Goal: Communication & Community: Answer question/provide support

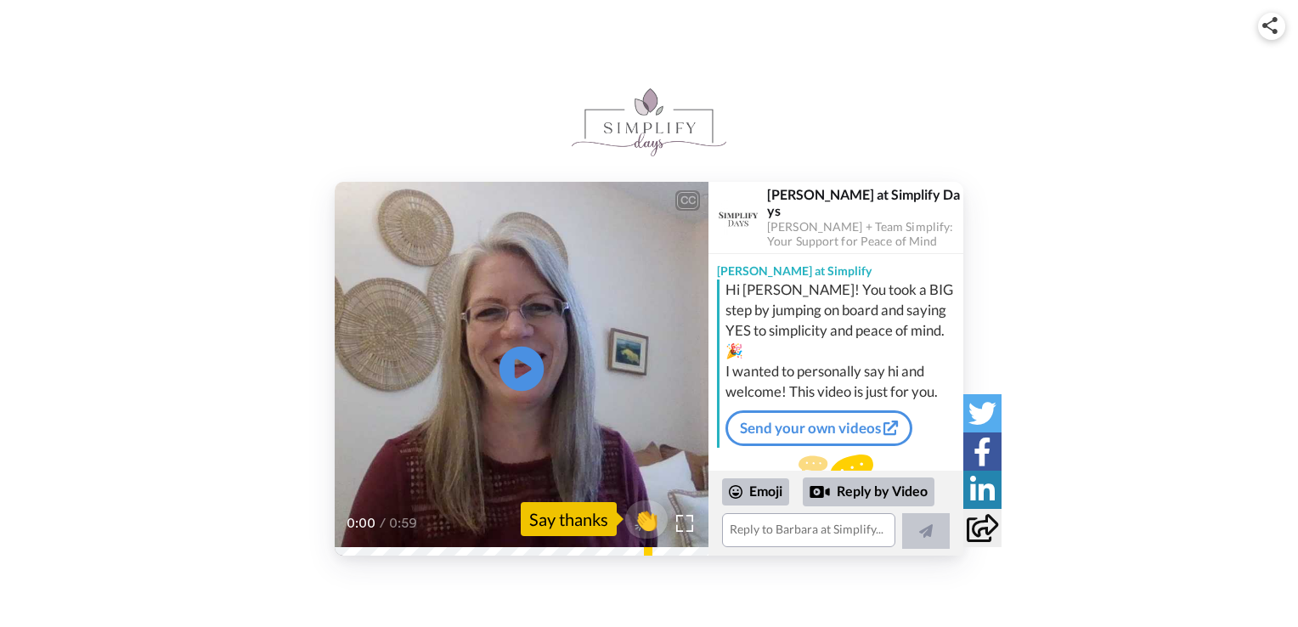
click at [520, 375] on icon "Play/Pause" at bounding box center [521, 369] width 45 height 81
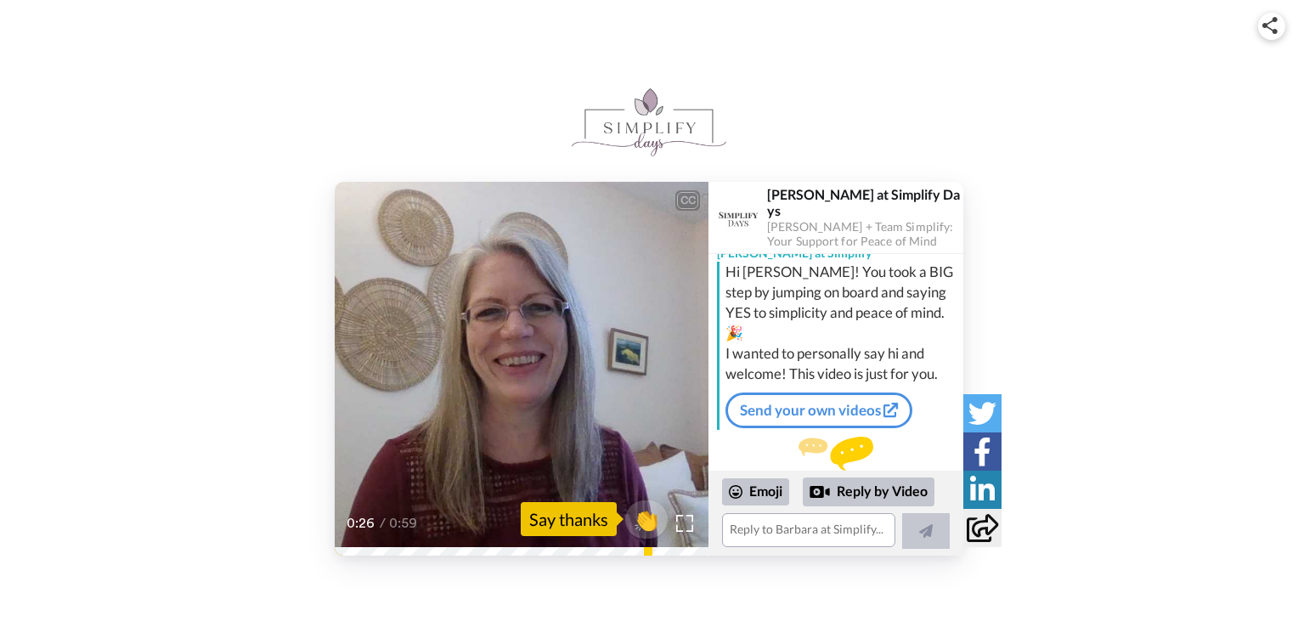
scroll to position [29, 0]
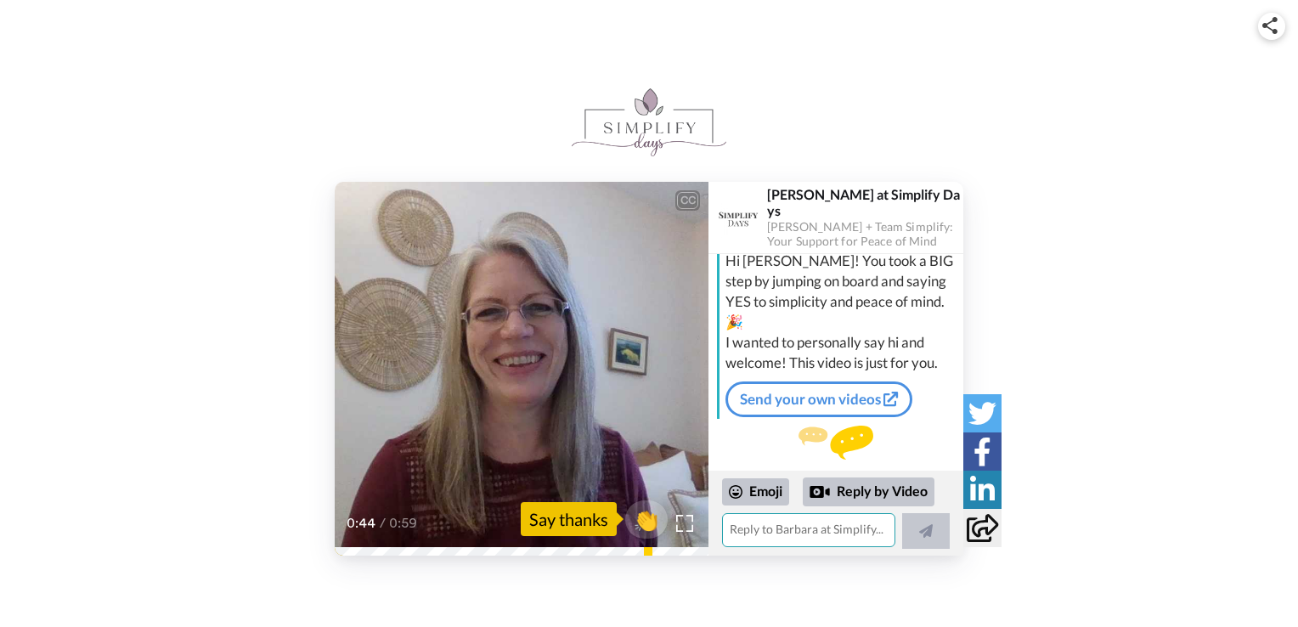
click at [797, 535] on textarea at bounding box center [808, 530] width 173 height 34
click at [513, 367] on icon at bounding box center [521, 369] width 45 height 45
click at [775, 535] on textarea at bounding box center [808, 530] width 173 height 34
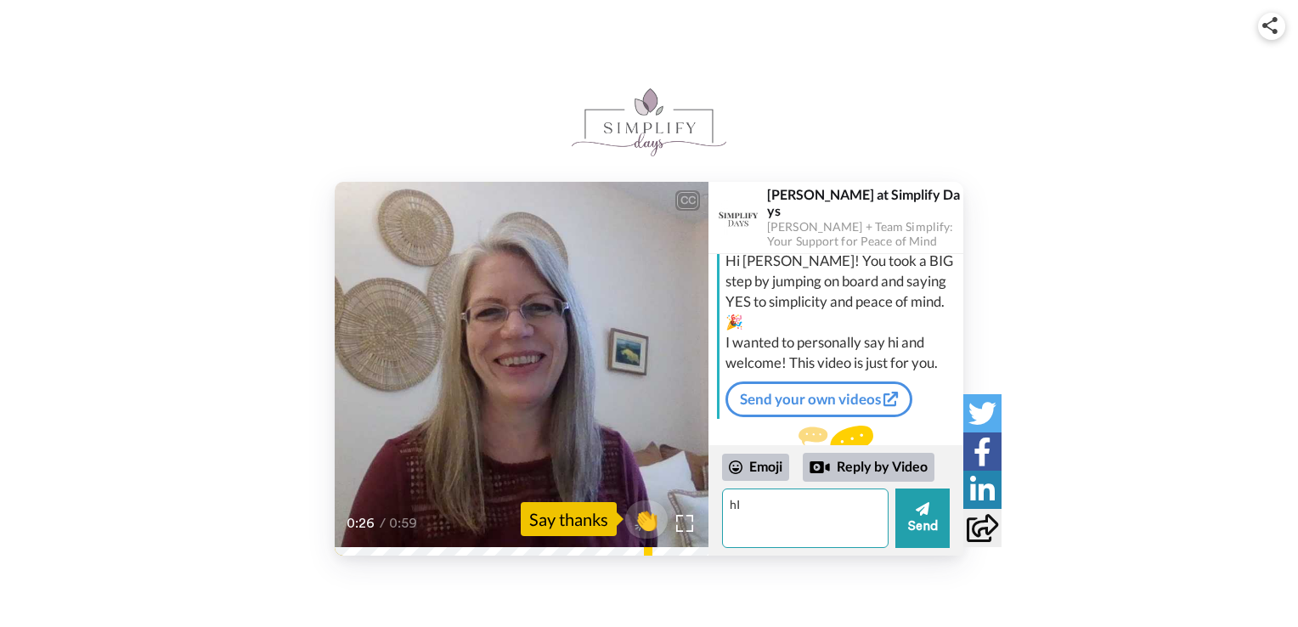
type textarea "h"
click at [764, 531] on textarea "Hi [PERSON_NAME], Thanks so much for checking in with me, I am a little behind …" at bounding box center [805, 517] width 166 height 59
click at [836, 538] on textarea "Hi [PERSON_NAME], Thanks so much for checking in with me, I am a little behind …" at bounding box center [805, 517] width 166 height 59
click at [827, 531] on textarea "Hi [PERSON_NAME], Thanks so much for checking in with me, I am a little behind …" at bounding box center [805, 517] width 166 height 59
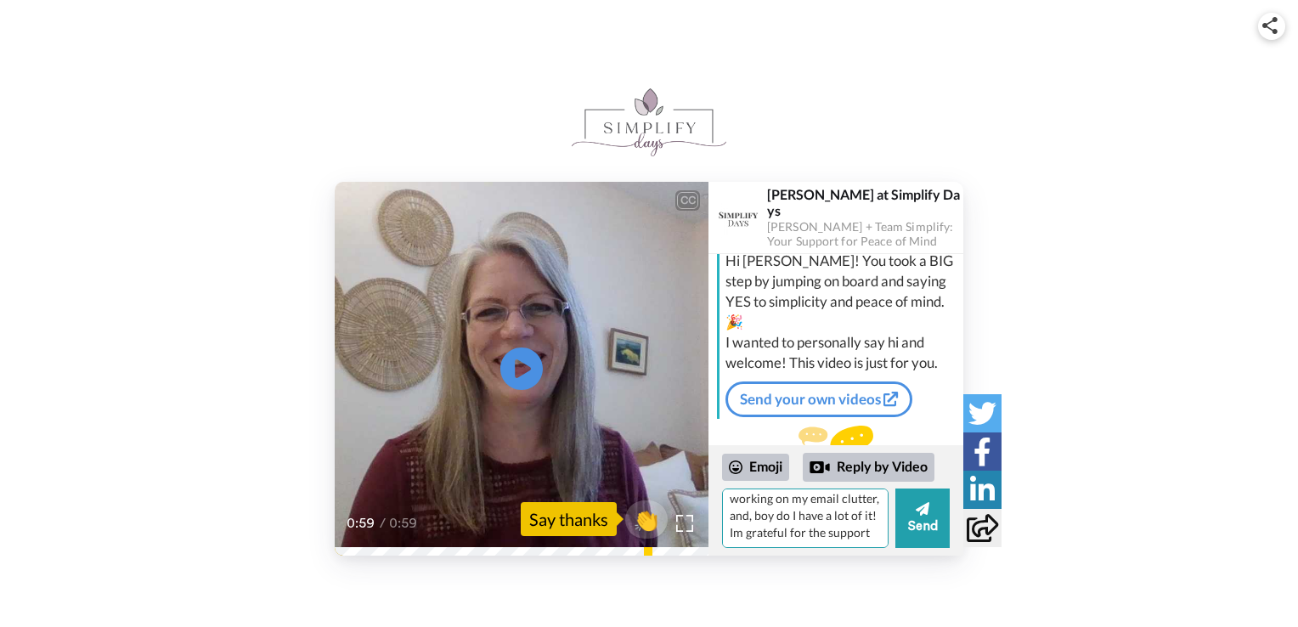
click at [828, 535] on textarea "Hi [PERSON_NAME], Thanks so much for checking in with me, I am a little behind …" at bounding box center [805, 517] width 166 height 59
type textarea "Hi [PERSON_NAME], Thanks so much for checking in with me, I am a little behind …"
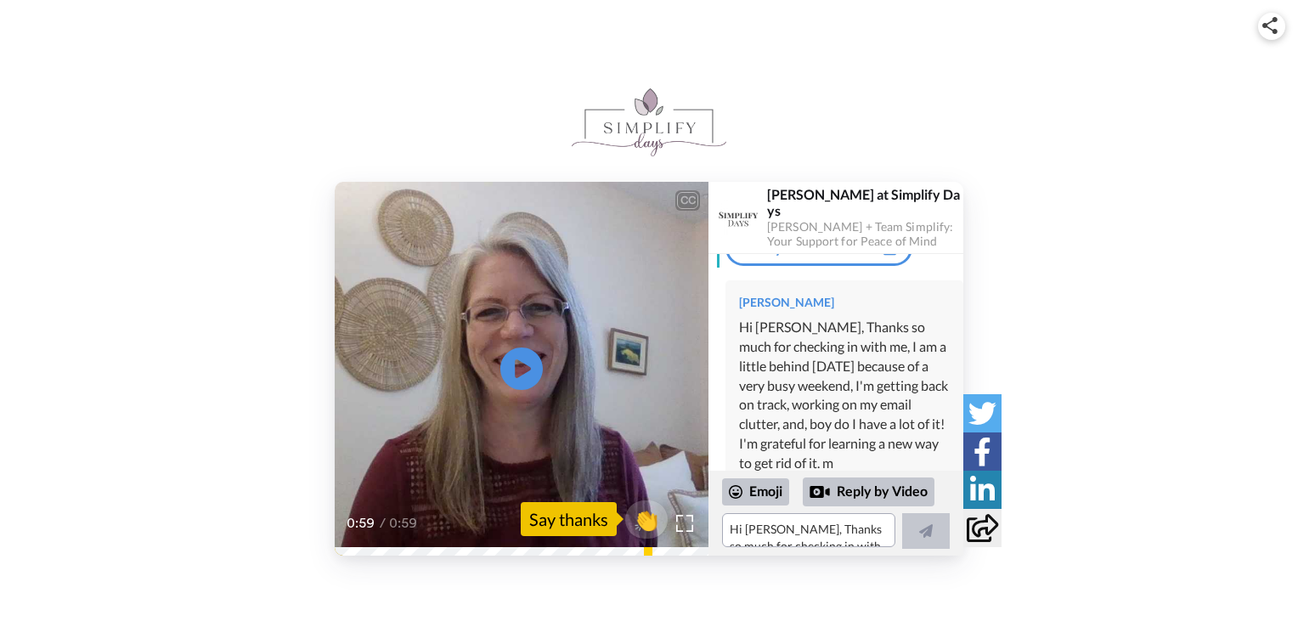
click at [881, 416] on div "Hi [PERSON_NAME], Thanks so much for checking in with me, I am a little behind …" at bounding box center [844, 395] width 211 height 155
click at [887, 439] on div "Hi [PERSON_NAME], Thanks so much for checking in with me, I am a little behind …" at bounding box center [844, 396] width 211 height 155
click at [811, 533] on textarea "Hi [PERSON_NAME], Thanks so much for checking in with me, I am a little behind …" at bounding box center [808, 530] width 173 height 34
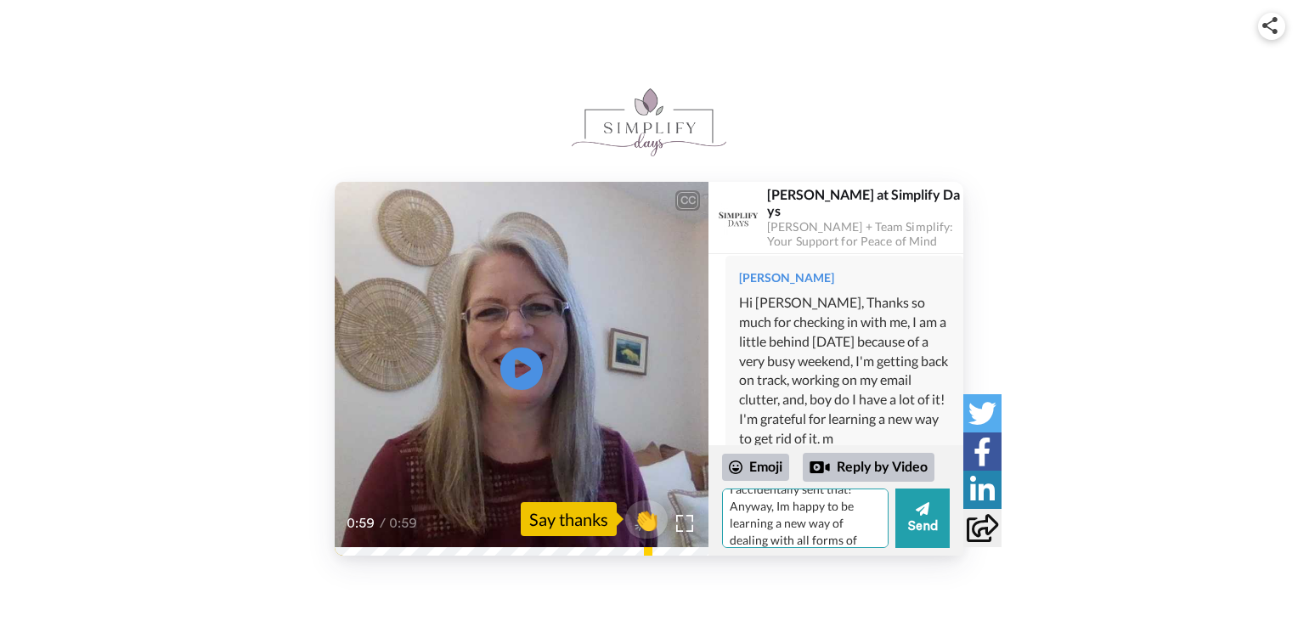
scroll to position [32, 0]
click at [771, 533] on textarea "I accidentally sent that! Anyway, Im happy to be learning a new way of dealing …" at bounding box center [805, 517] width 166 height 59
click at [767, 468] on div "Emoji" at bounding box center [755, 467] width 67 height 27
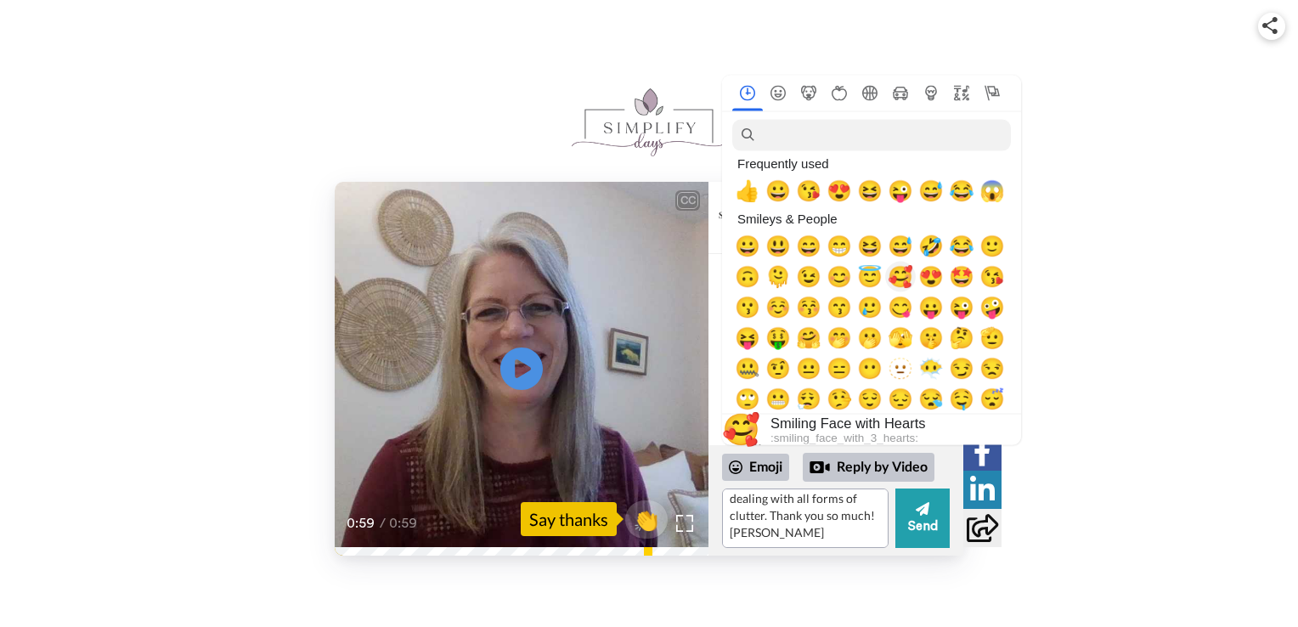
click at [901, 283] on span "🥰" at bounding box center [900, 276] width 25 height 24
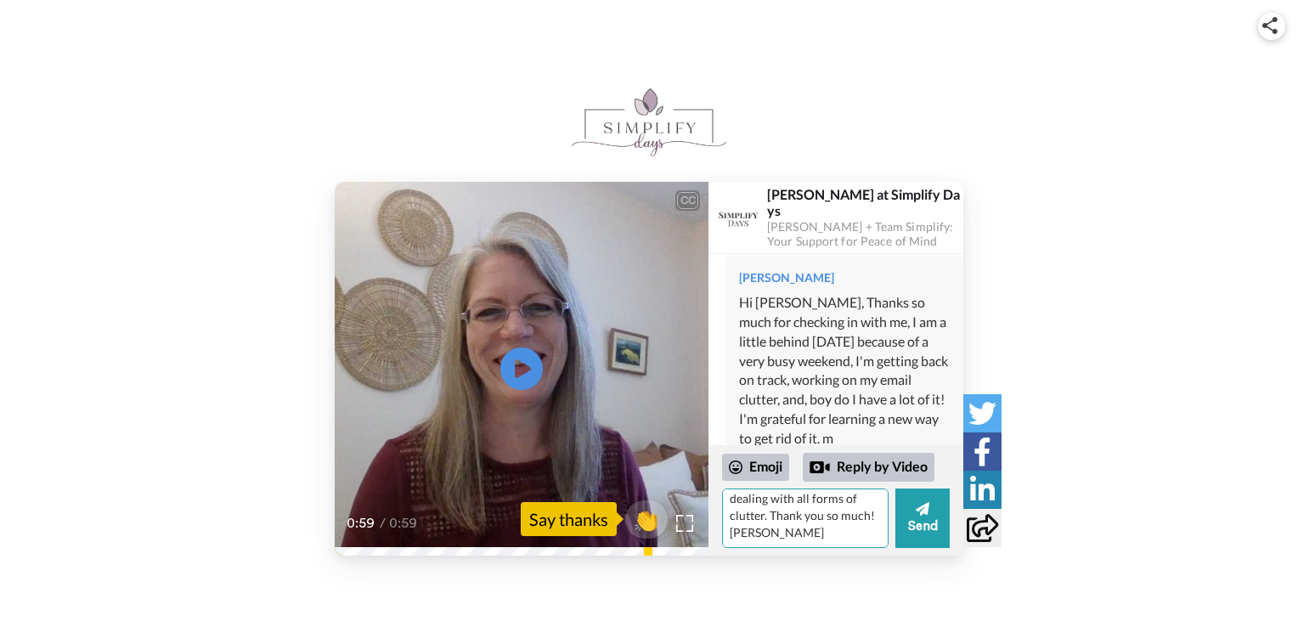
click at [794, 535] on textarea "I accidentally sent that! Anyway, I'm happy to be learning a new way of dealing…" at bounding box center [805, 517] width 166 height 59
type textarea "I accidentally sent that! Anyway, I'm happy to be learning a new way of dealing…"
click at [768, 467] on div "Emoji" at bounding box center [755, 467] width 67 height 27
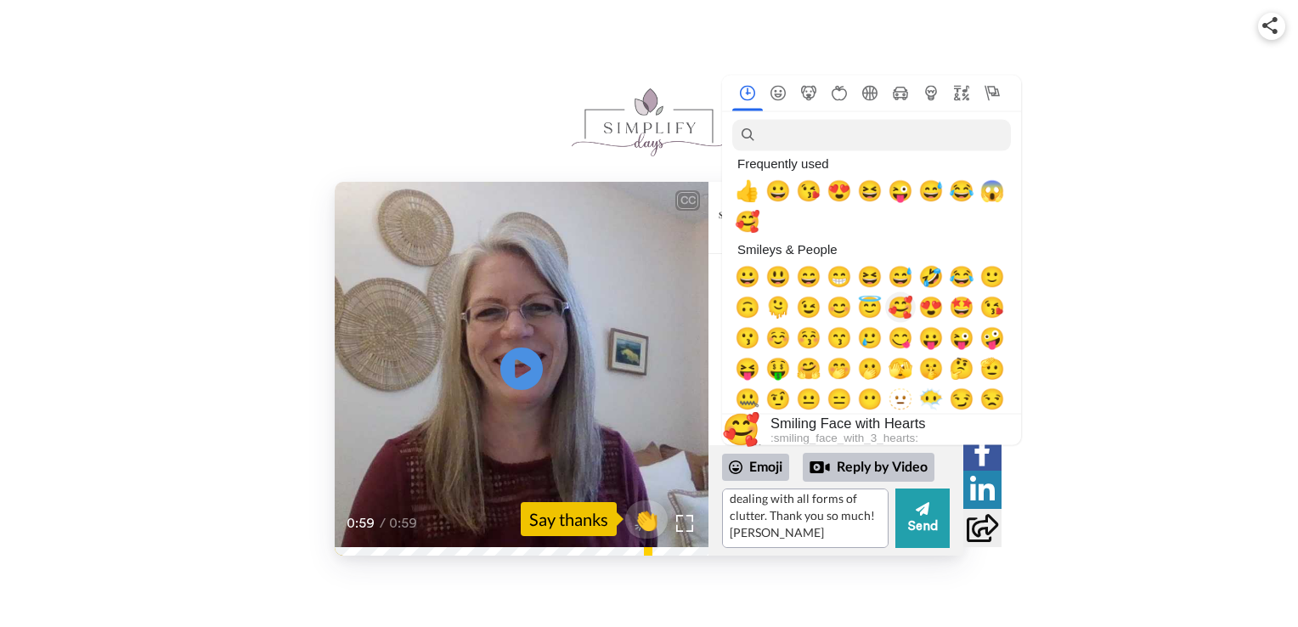
click at [907, 311] on span "🥰" at bounding box center [900, 307] width 25 height 24
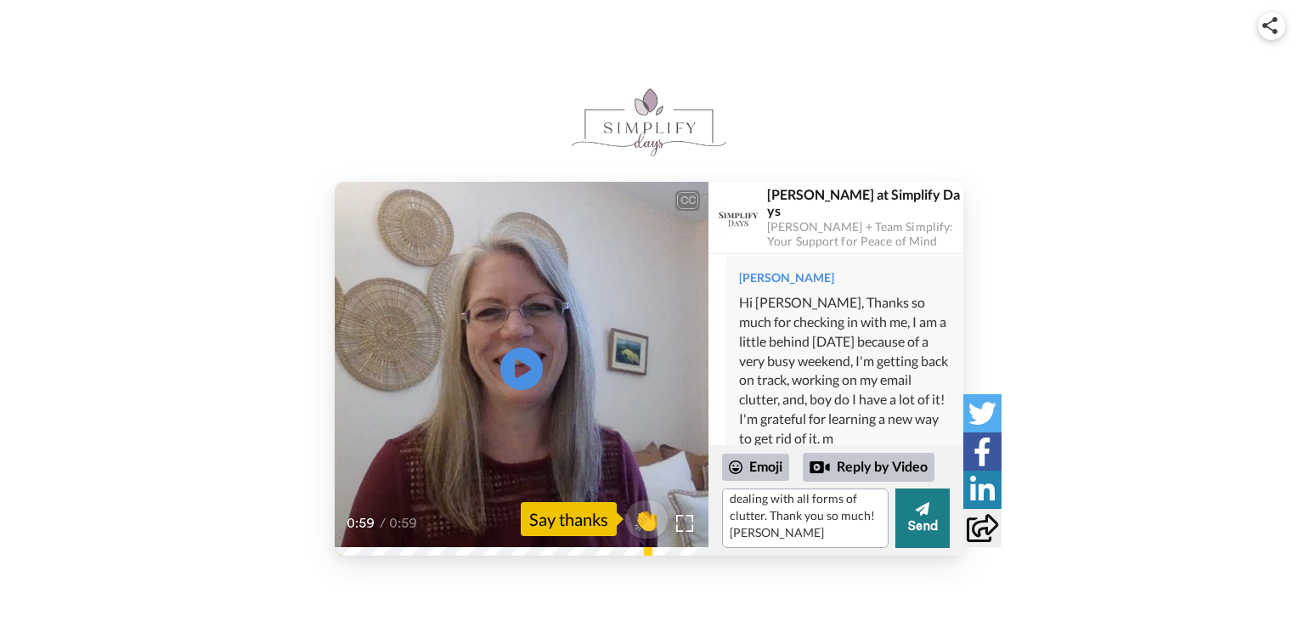
click at [921, 522] on button "Send" at bounding box center [922, 517] width 54 height 59
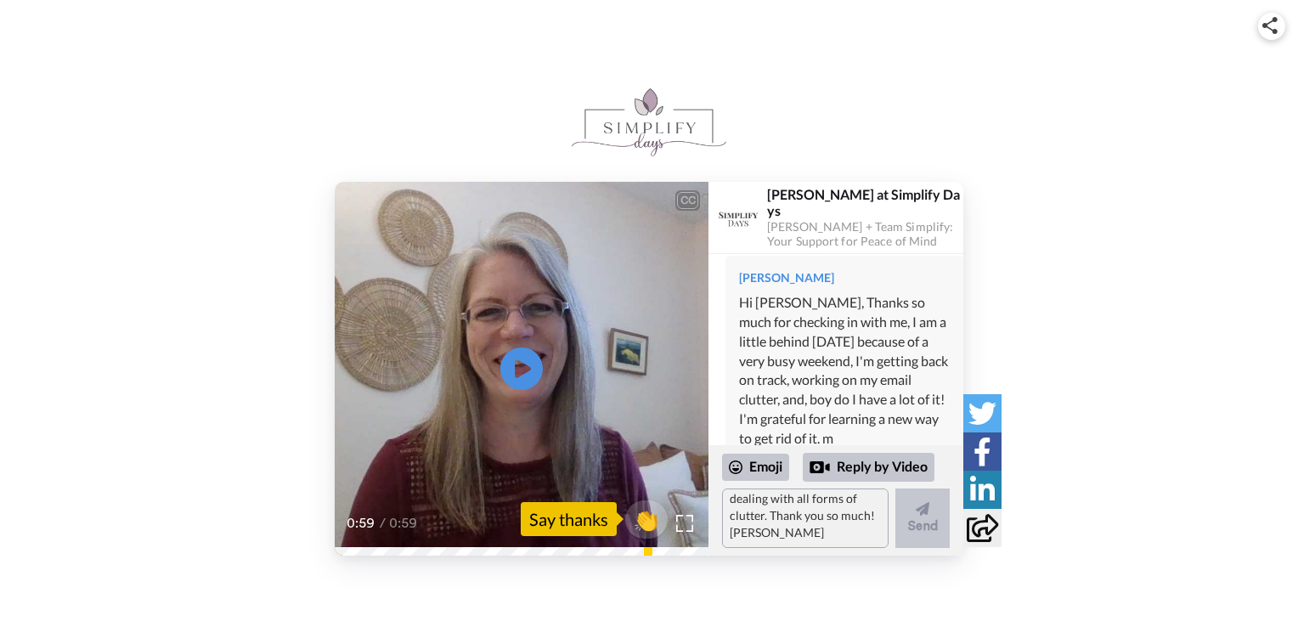
scroll to position [0, 0]
